Goal: Navigation & Orientation: Find specific page/section

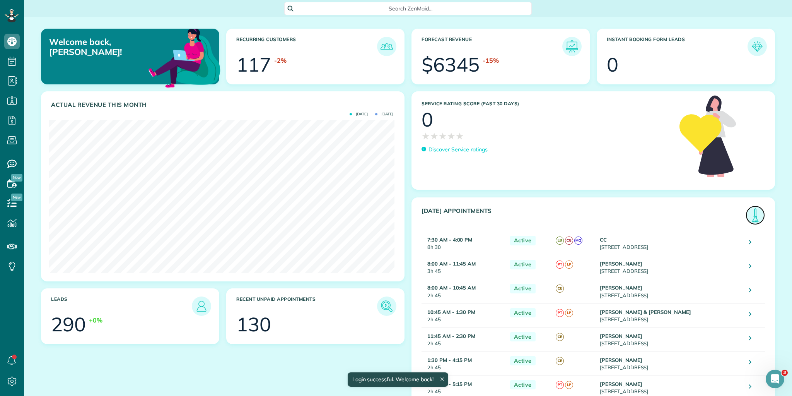
click at [751, 215] on img at bounding box center [755, 215] width 18 height 18
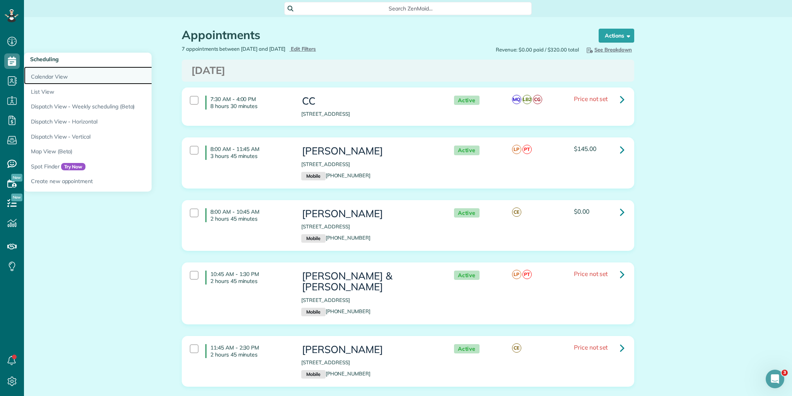
click at [59, 75] on link "Calendar View" at bounding box center [120, 76] width 193 height 18
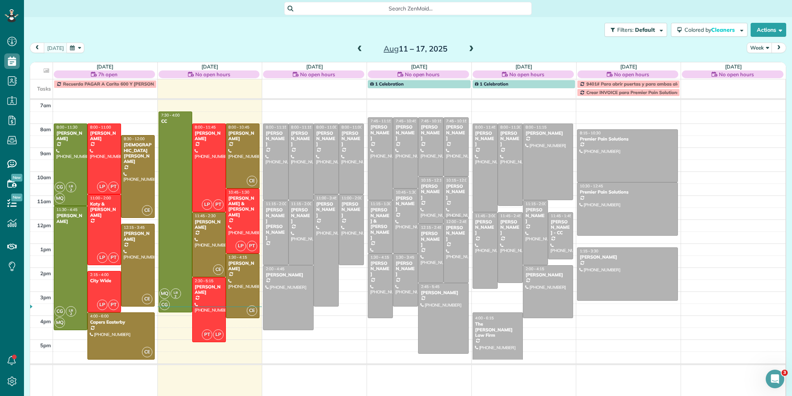
click at [355, 49] on span at bounding box center [359, 49] width 9 height 7
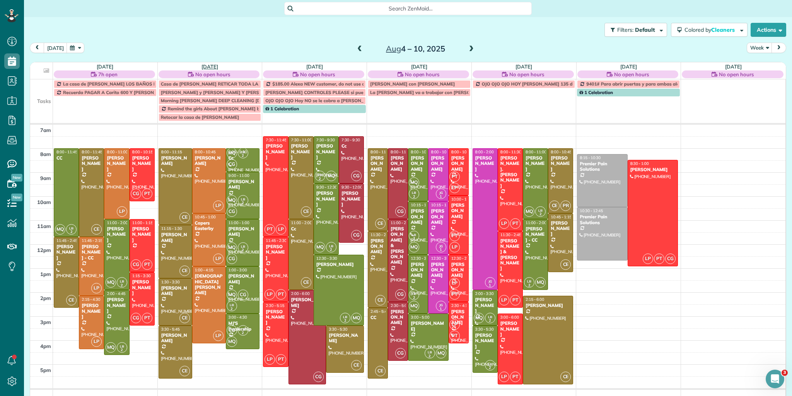
click at [205, 64] on link "[DATE]" at bounding box center [209, 66] width 17 height 6
